Goal: Task Accomplishment & Management: Manage account settings

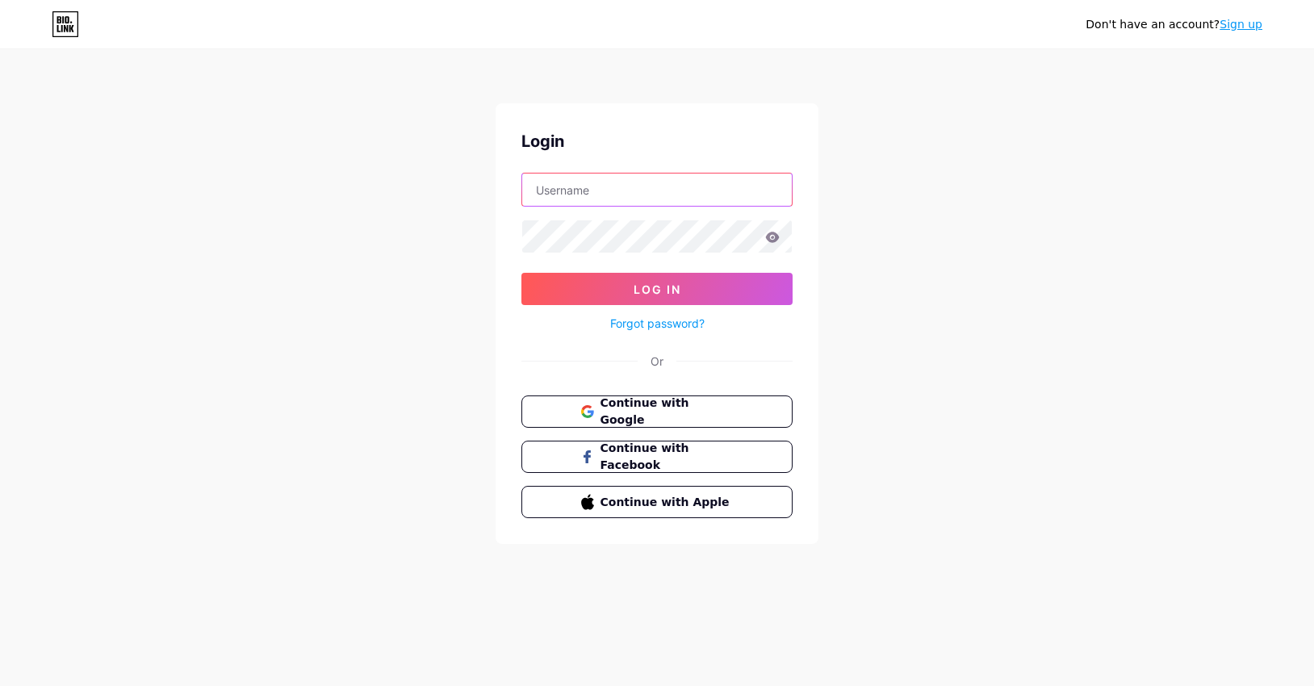
click at [703, 184] on input "text" at bounding box center [657, 190] width 270 height 32
type input "[DOMAIN_NAME][EMAIL_ADDRESS][DOMAIN_NAME]"
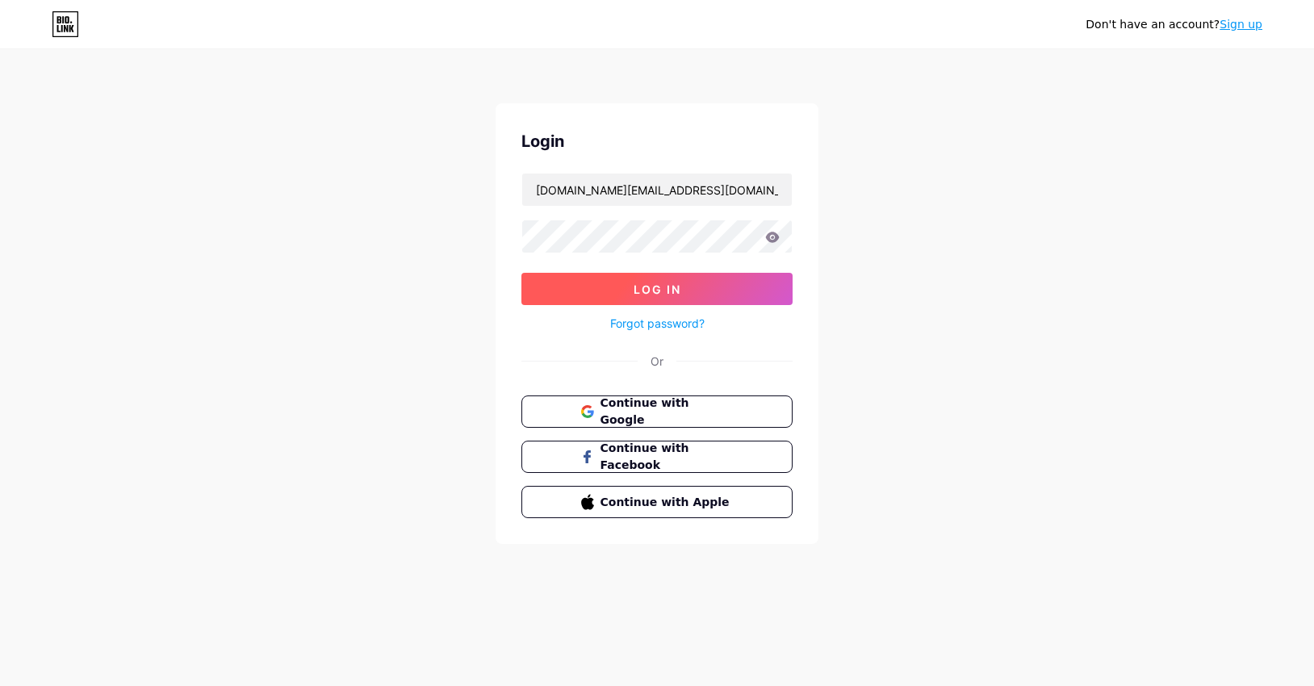
click at [699, 281] on button "Log In" at bounding box center [657, 289] width 271 height 32
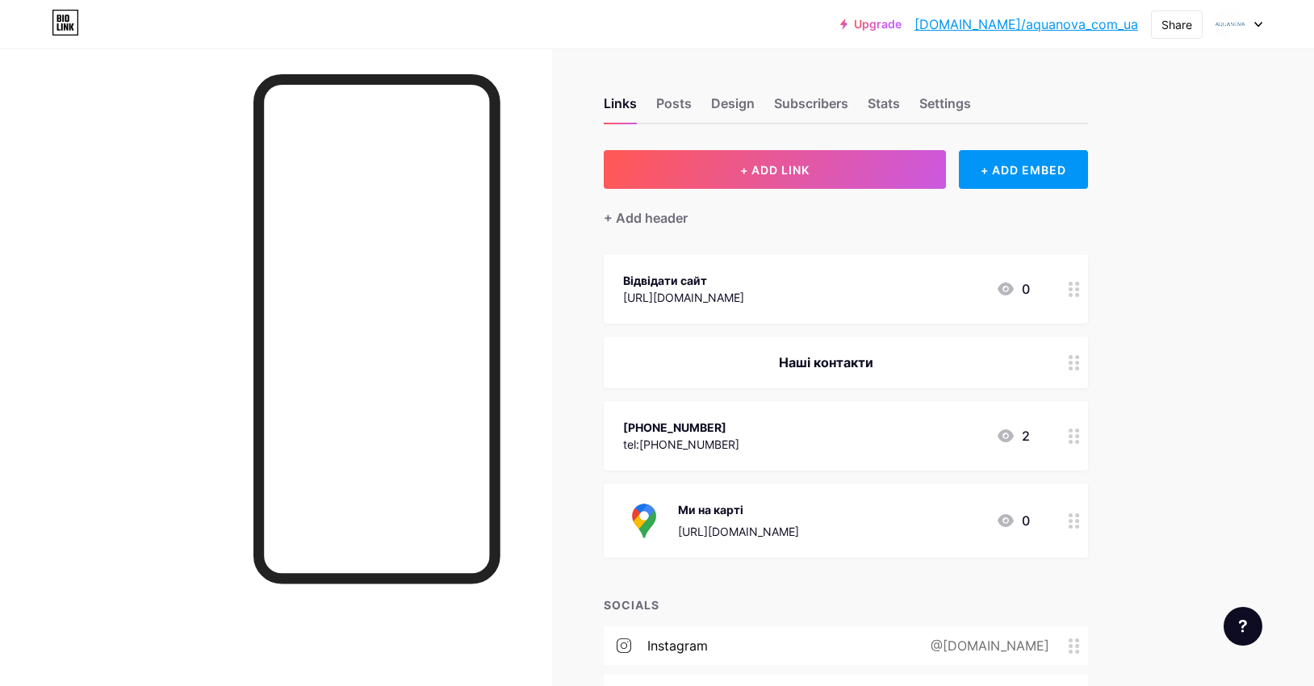
click at [902, 22] on link "Upgrade" at bounding box center [870, 24] width 61 height 13
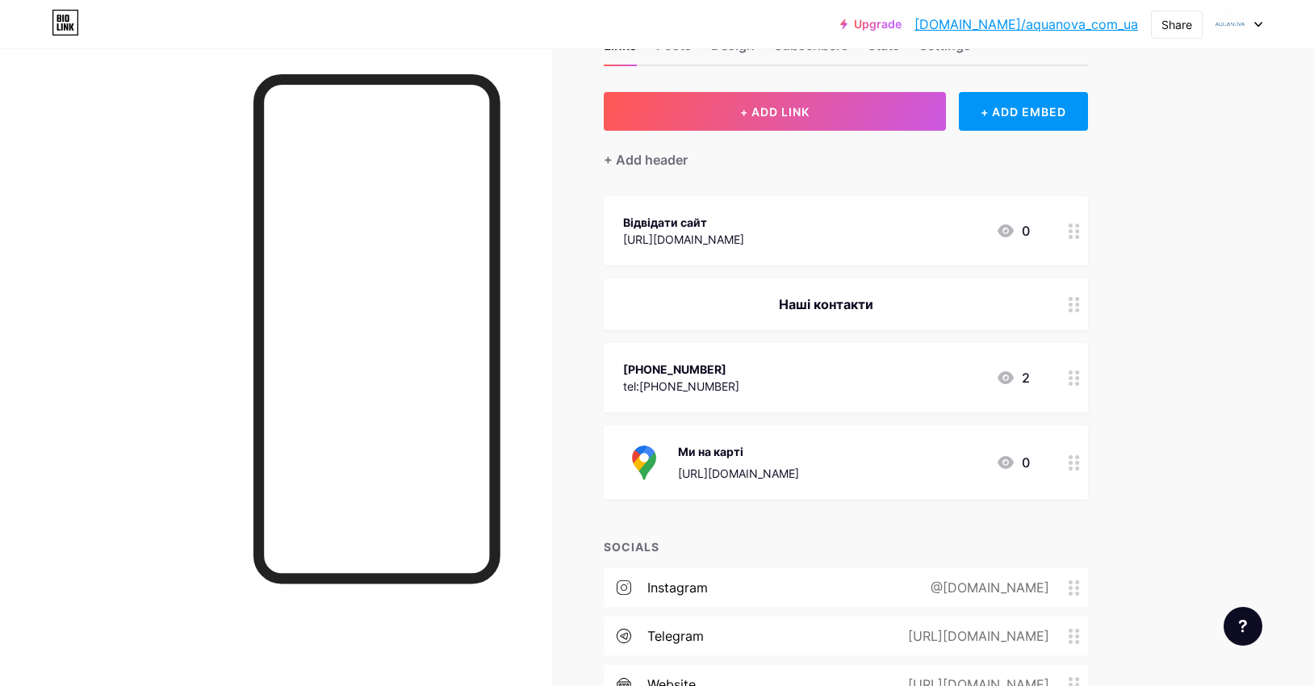
scroll to position [49, 0]
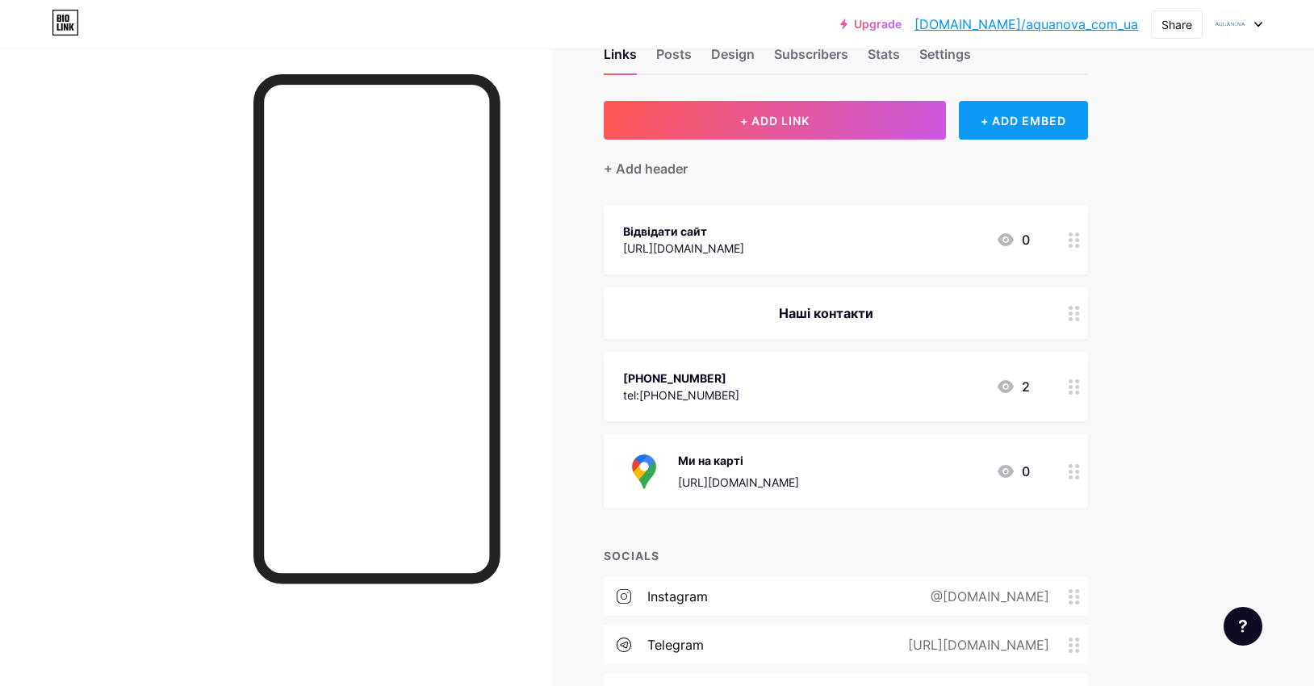
click at [998, 114] on div "+ ADD EMBED" at bounding box center [1023, 120] width 128 height 39
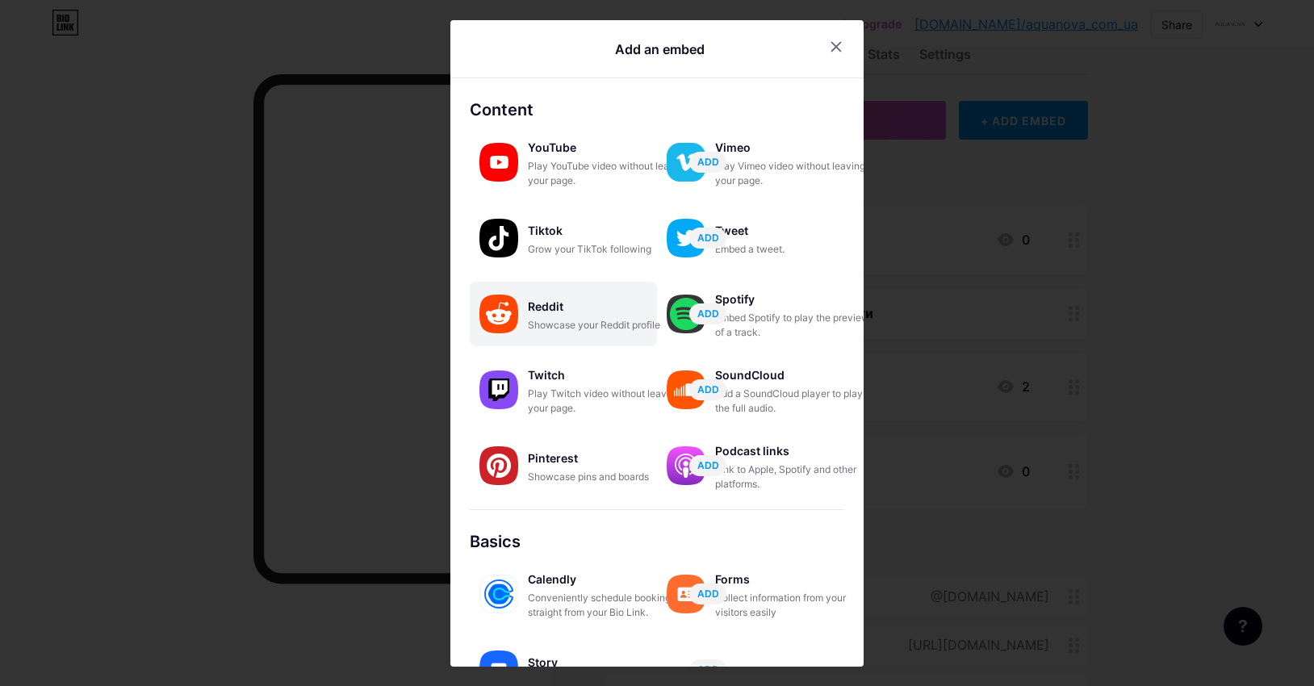
scroll to position [0, 0]
click at [837, 49] on icon at bounding box center [836, 47] width 13 height 13
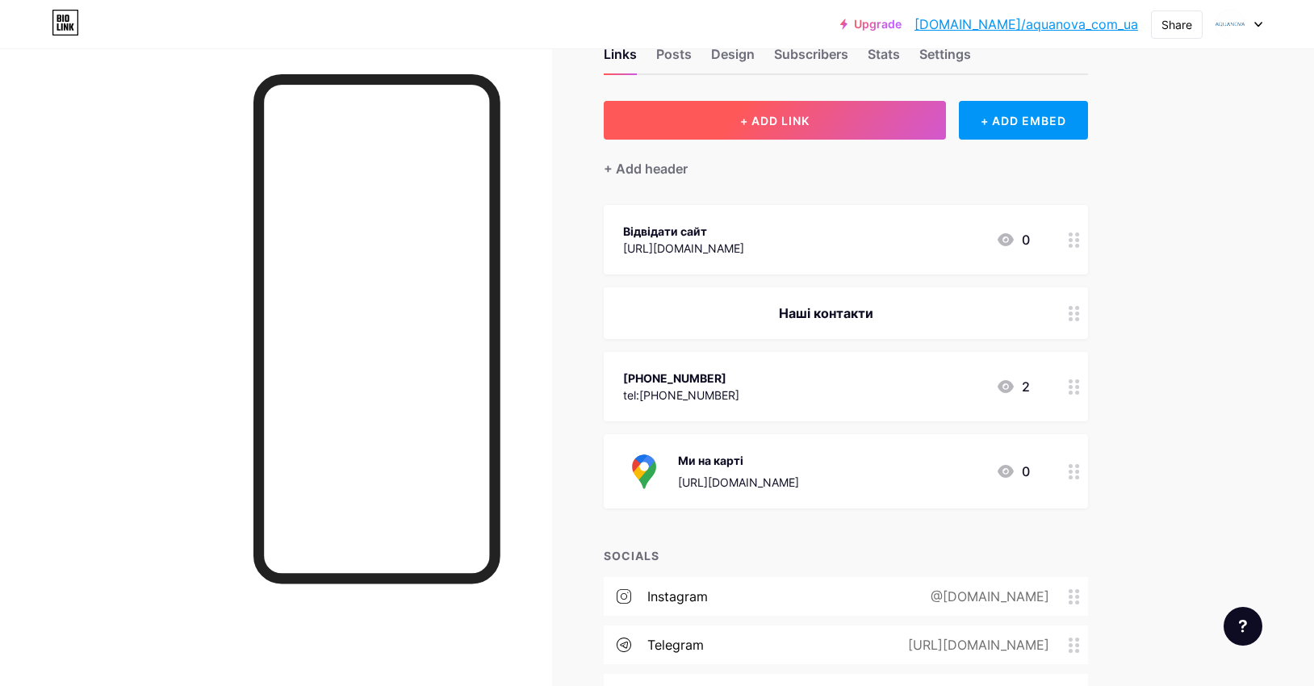
click at [828, 111] on button "+ ADD LINK" at bounding box center [775, 120] width 343 height 39
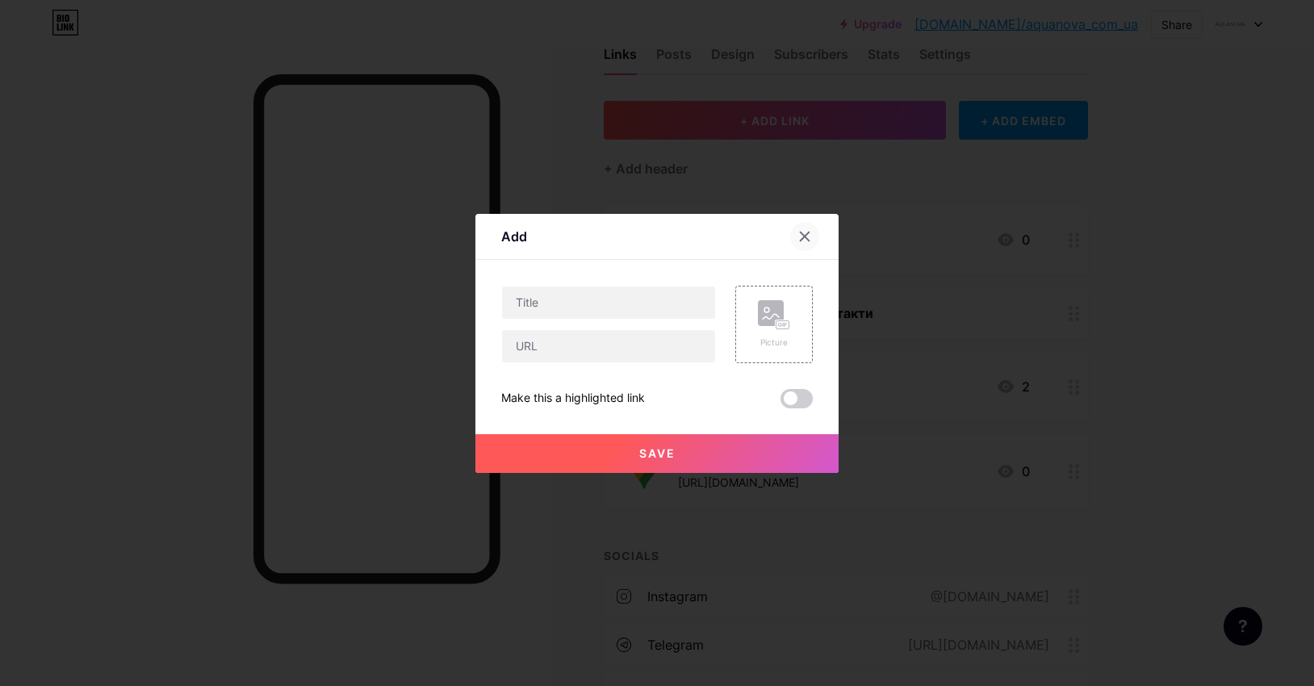
click at [804, 239] on icon at bounding box center [804, 236] width 13 height 13
